Goal: Use online tool/utility: Utilize a website feature to perform a specific function

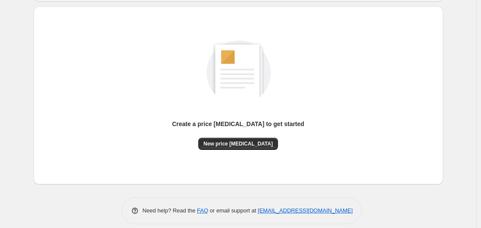
scroll to position [95, 0]
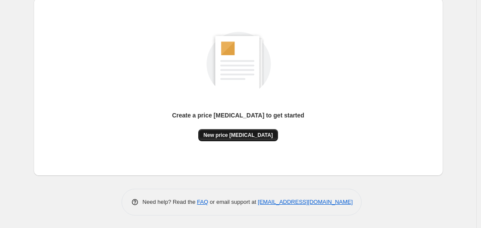
click at [249, 138] on button "New price [MEDICAL_DATA]" at bounding box center [238, 135] width 80 height 12
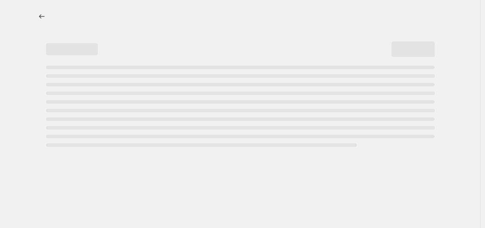
select select "percentage"
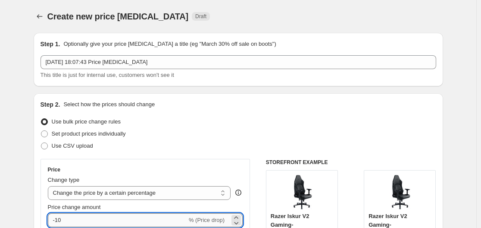
click at [135, 218] on input "-10" at bounding box center [117, 220] width 139 height 14
type input "-1"
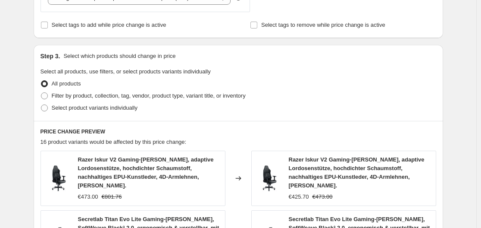
scroll to position [717, 0]
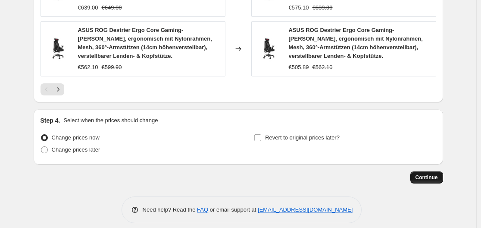
type input "-35"
click at [434, 174] on span "Continue" at bounding box center [426, 177] width 22 height 7
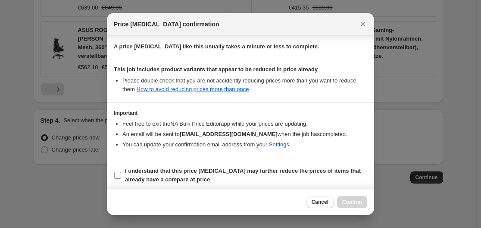
scroll to position [135, 0]
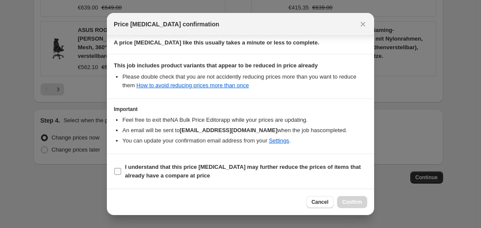
drag, startPoint x: 134, startPoint y: 171, endPoint x: 195, endPoint y: 171, distance: 61.2
click at [160, 171] on span "I understand that this price [MEDICAL_DATA] may further reduce the prices of it…" at bounding box center [246, 170] width 242 height 17
drag, startPoint x: 113, startPoint y: 172, endPoint x: 151, endPoint y: 169, distance: 38.0
click at [115, 172] on section "I understand that this price [MEDICAL_DATA] may further reduce the prices of it…" at bounding box center [240, 171] width 267 height 34
click at [144, 176] on b "I understand that this price [MEDICAL_DATA] may further reduce the prices of it…" at bounding box center [243, 170] width 236 height 15
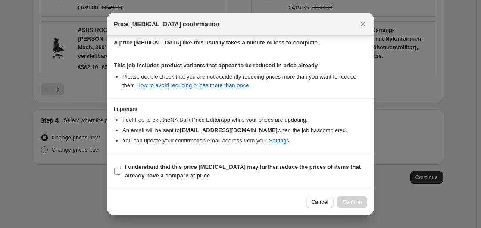
click at [121, 175] on input "I understand that this price [MEDICAL_DATA] may further reduce the prices of it…" at bounding box center [117, 171] width 7 height 7
checkbox input "true"
click at [350, 204] on button "Confirm" at bounding box center [352, 202] width 30 height 12
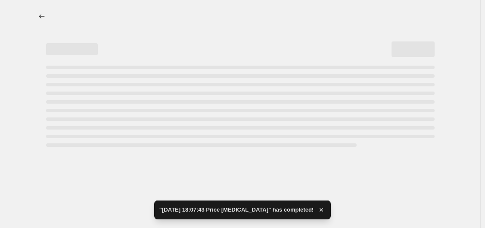
select select "percentage"
